Goal: Complete application form: Complete application form

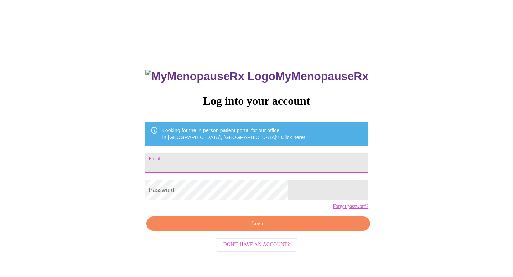
click at [238, 158] on input "Email" at bounding box center [257, 163] width 224 height 20
type input "[EMAIL_ADDRESS][DOMAIN_NAME]"
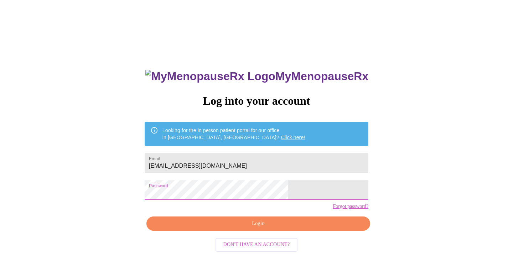
click at [278, 228] on span "Login" at bounding box center [258, 223] width 207 height 9
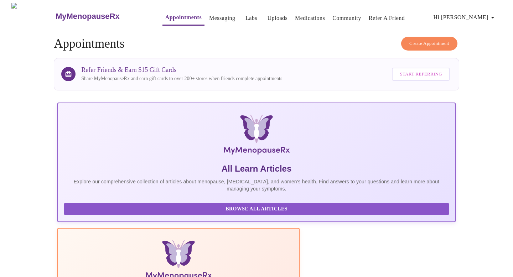
click at [169, 16] on link "Appointments" at bounding box center [183, 17] width 36 height 10
click at [481, 15] on span "Hi [PERSON_NAME]" at bounding box center [464, 17] width 63 height 10
click at [328, 59] on div at bounding box center [256, 138] width 513 height 277
click at [165, 15] on link "Appointments" at bounding box center [183, 17] width 36 height 10
click at [92, 14] on h3 "MyMenopauseRx" at bounding box center [88, 16] width 64 height 9
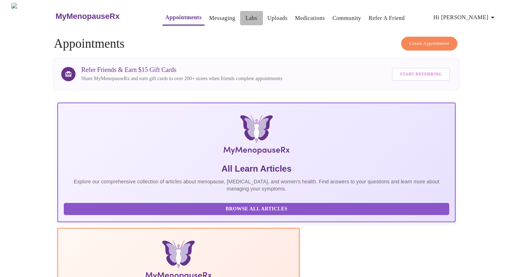
click at [245, 16] on link "Labs" at bounding box center [251, 18] width 12 height 10
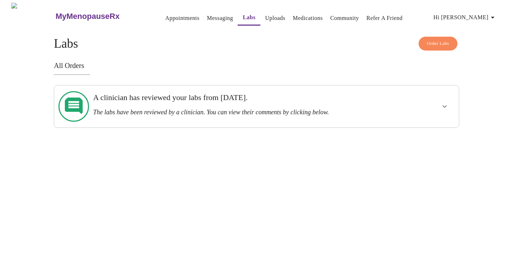
click at [265, 17] on link "Uploads" at bounding box center [275, 18] width 20 height 10
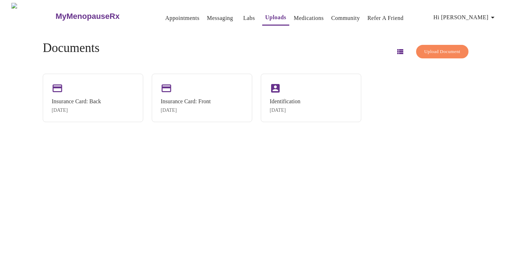
click at [296, 15] on link "Medications" at bounding box center [309, 18] width 30 height 10
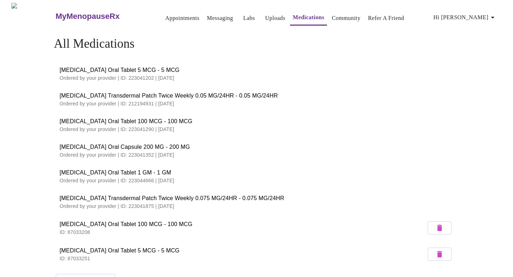
click at [170, 14] on link "Appointments" at bounding box center [182, 18] width 34 height 10
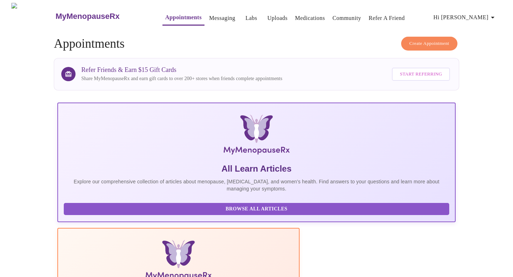
click at [209, 17] on link "Messaging" at bounding box center [222, 18] width 26 height 10
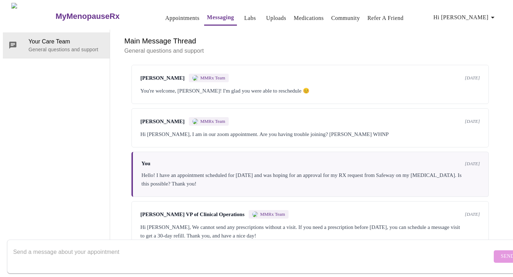
click at [56, 13] on h3 "MyMenopauseRx" at bounding box center [88, 16] width 64 height 9
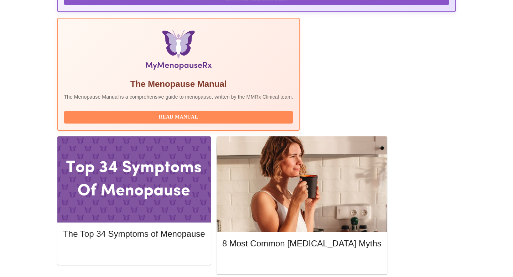
scroll to position [217, 0]
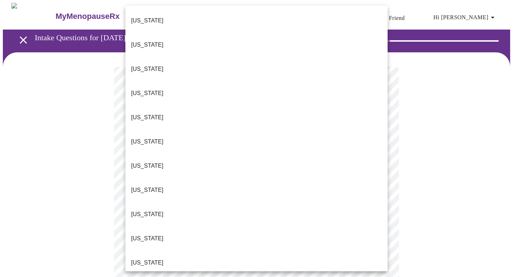
click at [219, 130] on li "Colorado" at bounding box center [256, 142] width 262 height 24
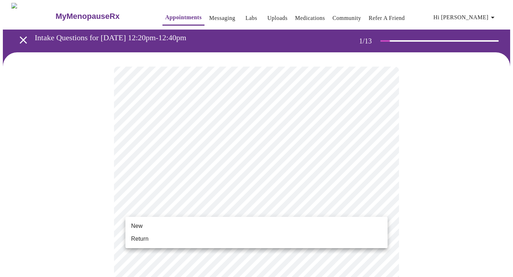
click at [340, 237] on li "Return" at bounding box center [256, 239] width 262 height 13
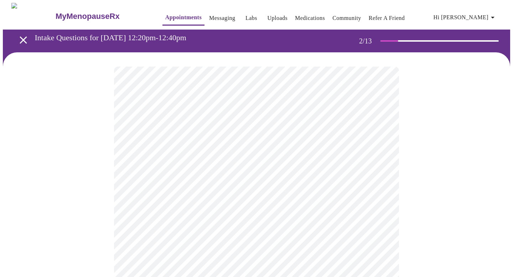
click at [346, 148] on body "MyMenopauseRx Appointments Messaging Labs Uploads Medications Community Refer a…" at bounding box center [256, 217] width 507 height 428
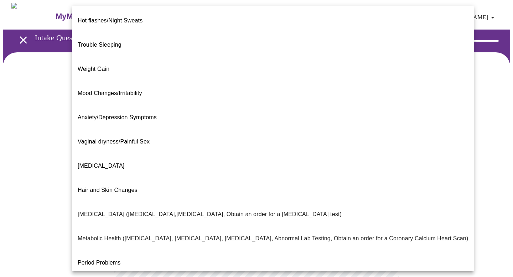
click at [118, 42] on span "Trouble Sleeping" at bounding box center [100, 45] width 44 height 6
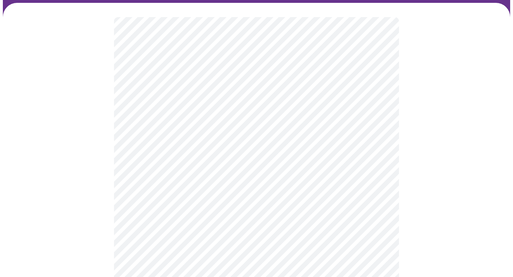
scroll to position [52, 0]
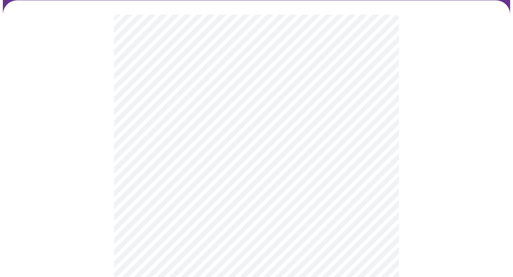
click at [379, 168] on body "MyMenopauseRx Appointments Messaging Labs Uploads Medications Community Refer a…" at bounding box center [256, 163] width 507 height 424
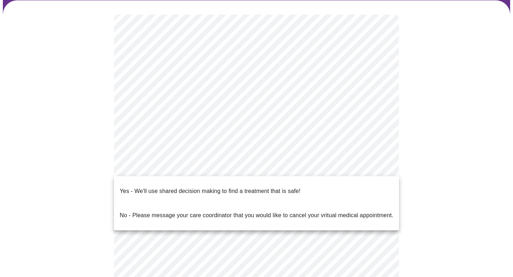
click at [460, 162] on div at bounding box center [256, 138] width 513 height 277
click at [278, 161] on body "MyMenopauseRx Appointments Messaging Labs Uploads Medications Community Refer a…" at bounding box center [256, 163] width 507 height 424
click at [234, 187] on p "Yes - We'll use shared decision making to find a treatment that is safe!" at bounding box center [210, 191] width 181 height 9
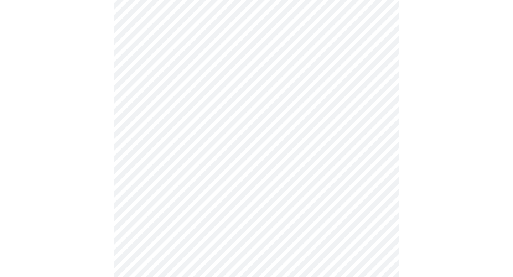
scroll to position [100, 0]
click at [456, 162] on div at bounding box center [256, 137] width 507 height 370
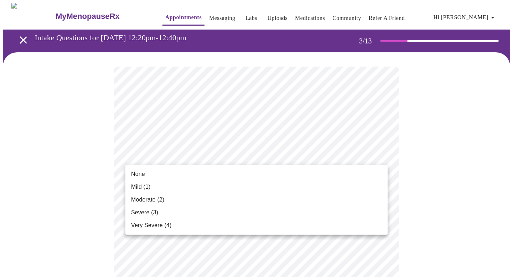
click at [215, 173] on li "None" at bounding box center [256, 174] width 262 height 13
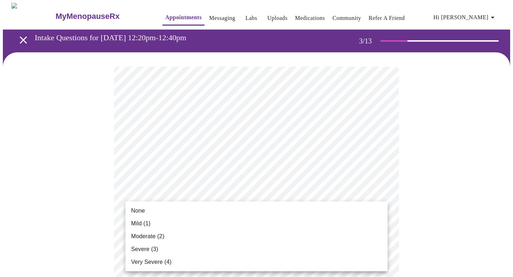
click at [233, 212] on li "None" at bounding box center [256, 210] width 262 height 13
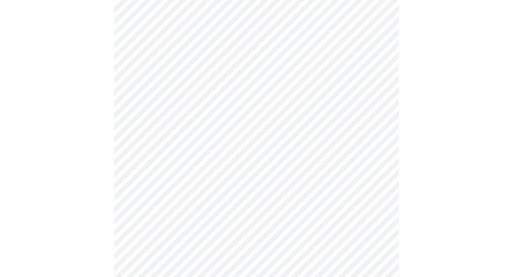
scroll to position [131, 0]
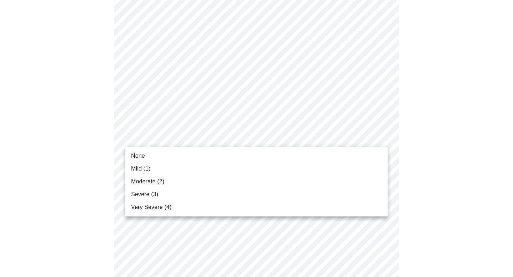
click at [144, 166] on span "Mild (1)" at bounding box center [141, 169] width 20 height 9
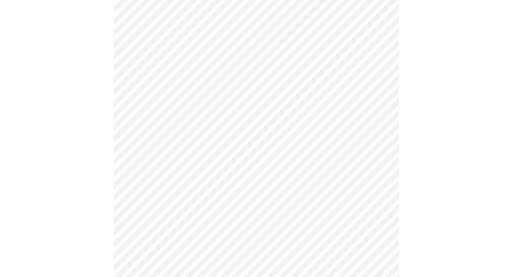
scroll to position [151, 0]
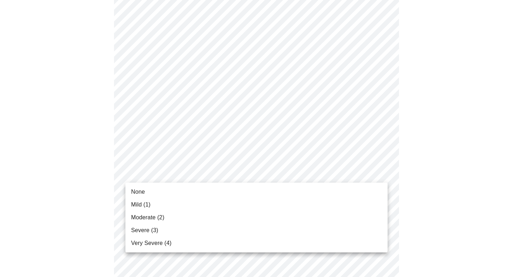
click at [163, 203] on li "Mild (1)" at bounding box center [256, 204] width 262 height 13
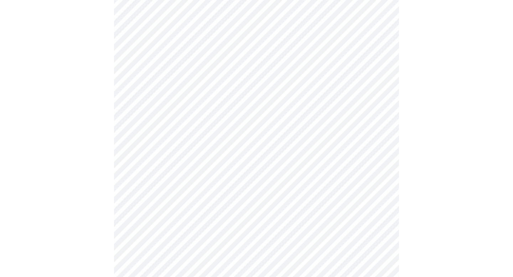
scroll to position [201, 0]
click at [240, 171] on body "MyMenopauseRx Appointments Messaging Labs Uploads Medications Community Refer a…" at bounding box center [256, 255] width 507 height 907
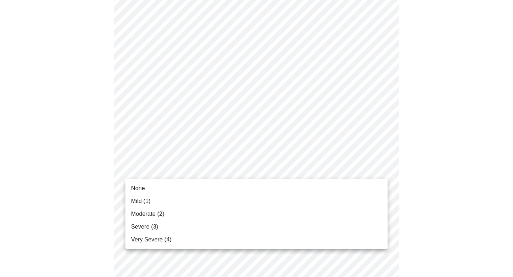
click at [194, 186] on li "None" at bounding box center [256, 188] width 262 height 13
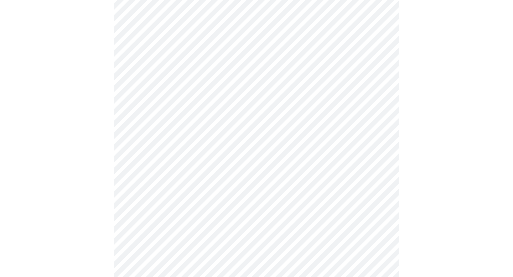
scroll to position [252, 0]
click at [237, 166] on body "MyMenopauseRx Appointments Messaging Labs Uploads Medications Community Refer a…" at bounding box center [256, 198] width 507 height 897
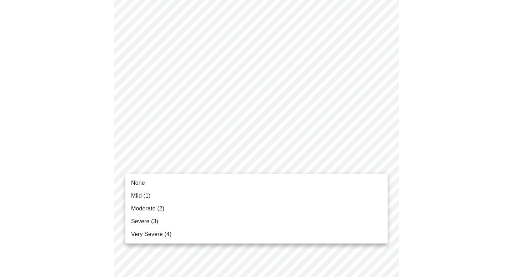
click at [152, 192] on li "Mild (1)" at bounding box center [256, 195] width 262 height 13
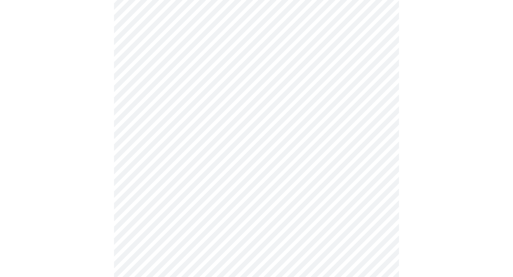
scroll to position [291, 0]
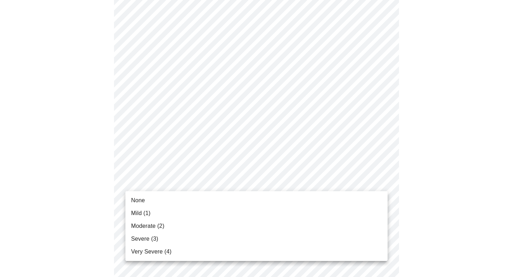
click at [218, 176] on body "MyMenopauseRx Appointments Messaging Labs Uploads Medications Community Refer a…" at bounding box center [256, 155] width 507 height 887
click at [153, 210] on li "Mild (1)" at bounding box center [256, 213] width 262 height 13
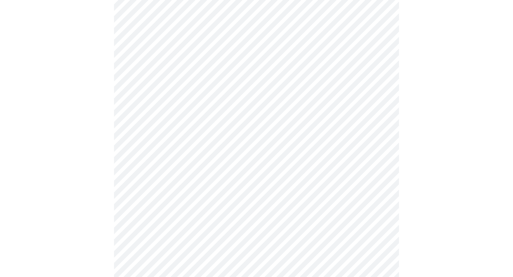
scroll to position [343, 0]
click at [217, 187] on body "MyMenopauseRx Appointments Messaging Labs Uploads Medications Community Refer a…" at bounding box center [256, 98] width 507 height 877
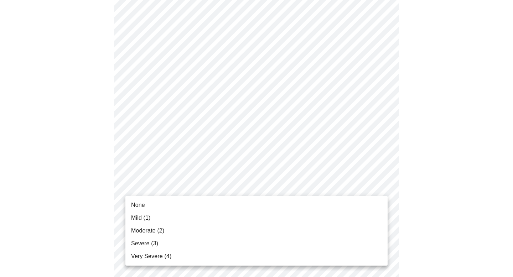
click at [177, 200] on li "None" at bounding box center [256, 205] width 262 height 13
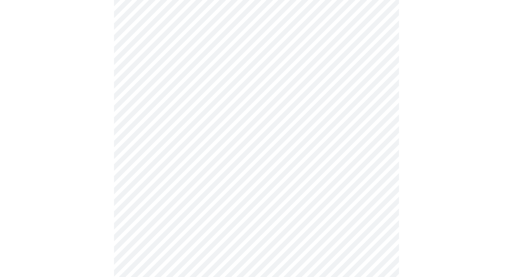
scroll to position [397, 0]
click at [178, 185] on body "MyMenopauseRx Appointments Messaging Labs Uploads Medications Community Refer a…" at bounding box center [256, 39] width 507 height 867
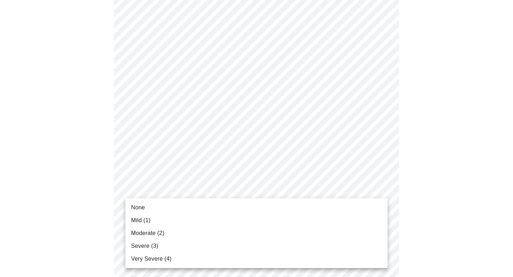
click at [157, 203] on li "None" at bounding box center [256, 207] width 262 height 13
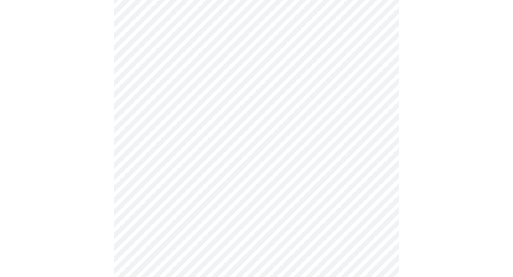
scroll to position [445, 0]
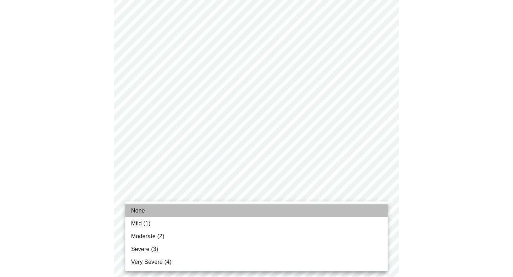
click at [154, 210] on li "None" at bounding box center [256, 210] width 262 height 13
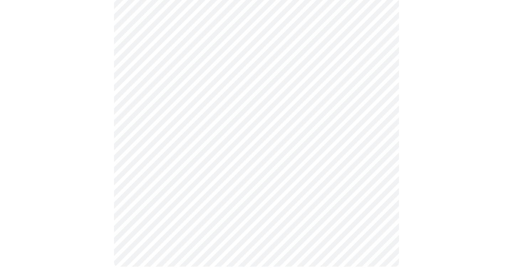
scroll to position [570, 0]
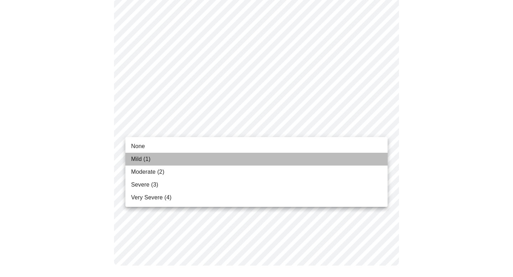
click at [146, 159] on span "Mild (1)" at bounding box center [141, 159] width 20 height 9
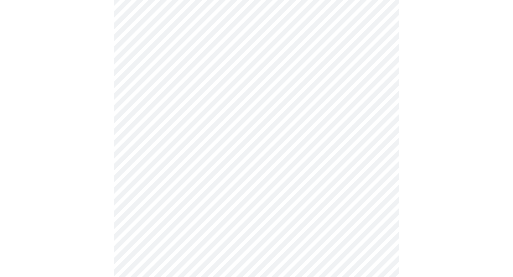
scroll to position [224, 0]
click at [199, 211] on body "MyMenopauseRx Appointments Messaging Labs Uploads Medications Community Refer a…" at bounding box center [256, 130] width 507 height 703
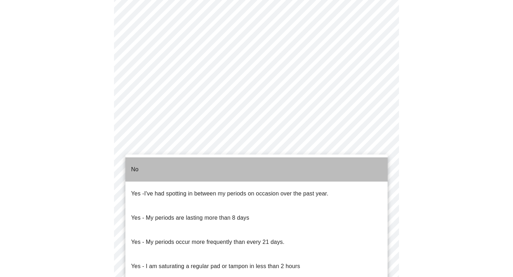
click at [186, 173] on li "No" at bounding box center [256, 169] width 262 height 24
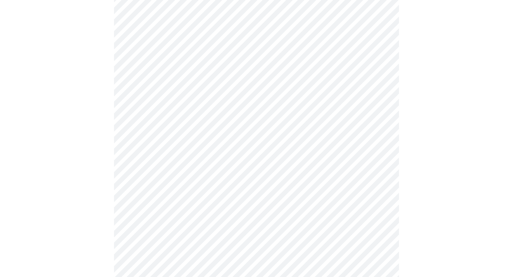
scroll to position [394, 0]
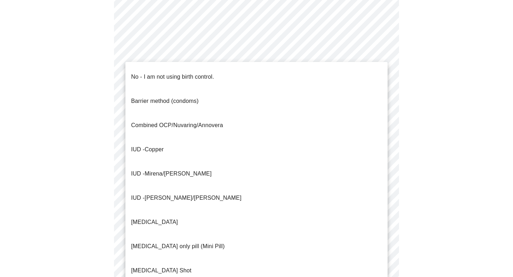
click at [176, 74] on p "No - I am not using birth control." at bounding box center [172, 77] width 83 height 9
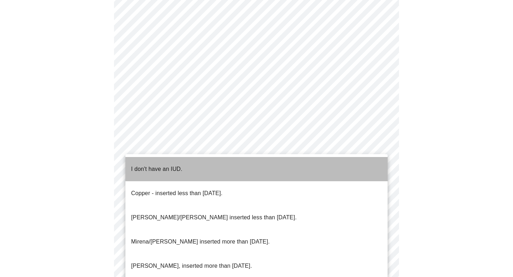
click at [171, 165] on p "I don't have an IUD." at bounding box center [156, 169] width 51 height 9
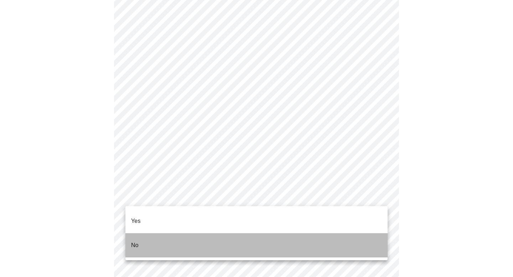
click at [147, 237] on li "No" at bounding box center [256, 245] width 262 height 24
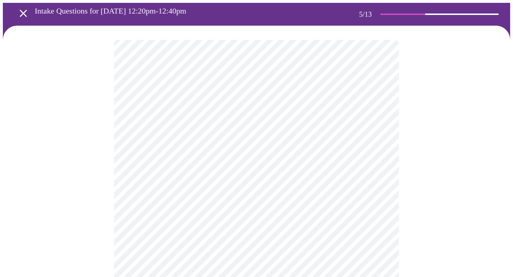
scroll to position [31, 0]
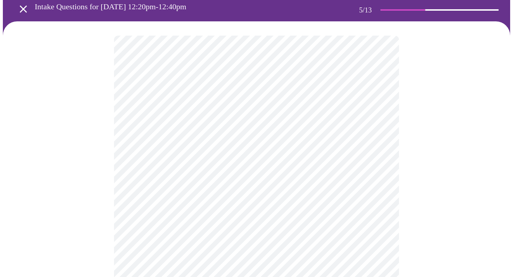
click at [386, 159] on body "MyMenopauseRx Appointments Messaging Labs Uploads Medications Community Refer a…" at bounding box center [256, 235] width 507 height 526
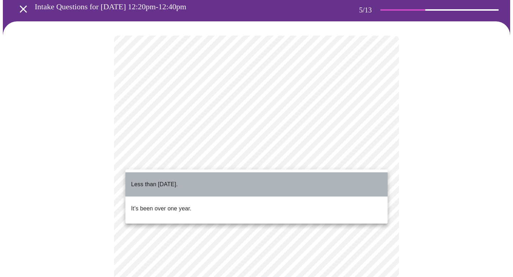
click at [178, 180] on p "Less than one year ago." at bounding box center [154, 184] width 47 height 9
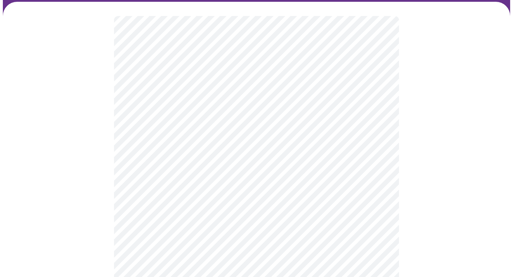
scroll to position [57, 0]
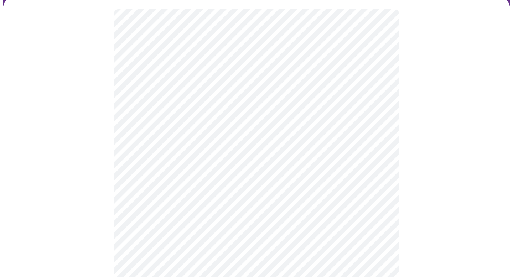
click at [259, 192] on body "MyMenopauseRx Appointments Messaging Labs Uploads Medications Community Refer a…" at bounding box center [256, 209] width 507 height 526
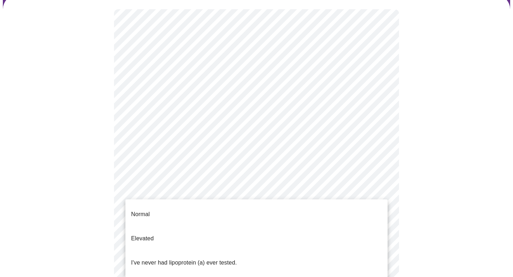
click at [259, 192] on div at bounding box center [256, 138] width 513 height 277
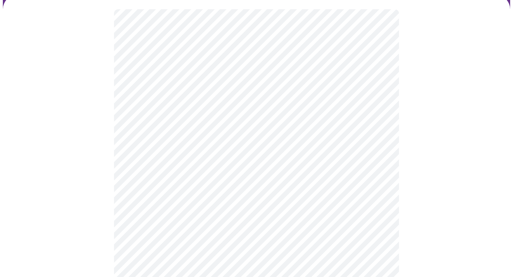
click at [259, 192] on body "MyMenopauseRx Appointments Messaging Labs Uploads Medications Community Refer a…" at bounding box center [256, 209] width 507 height 526
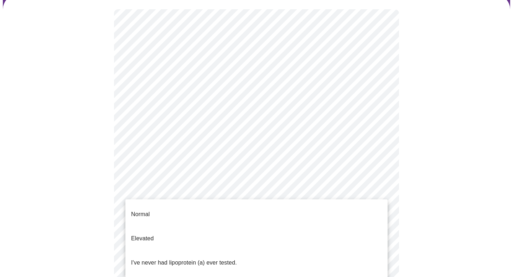
click at [136, 213] on span "Normal" at bounding box center [140, 214] width 19 height 20
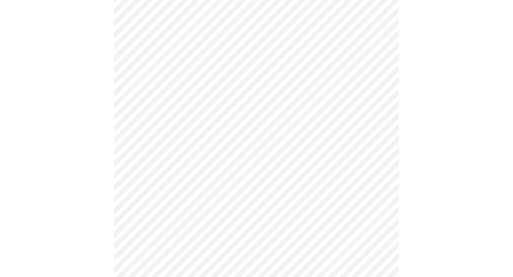
scroll to position [1862, 0]
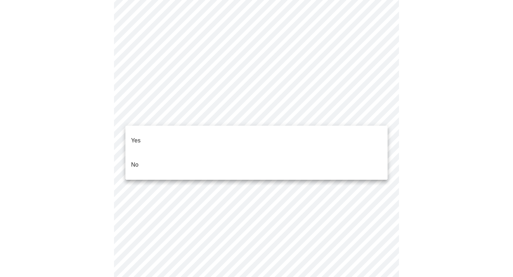
click at [264, 158] on li "No" at bounding box center [256, 165] width 262 height 24
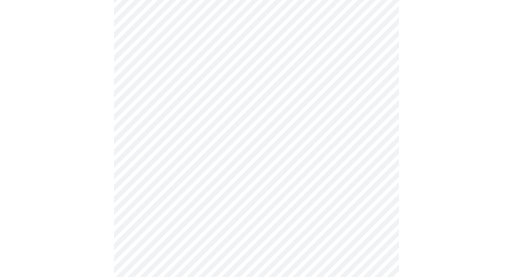
scroll to position [1927, 0]
